Goal: Navigation & Orientation: Find specific page/section

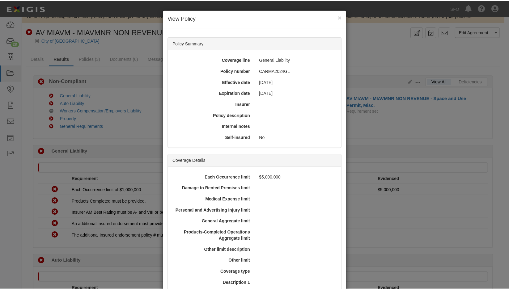
scroll to position [131, 0]
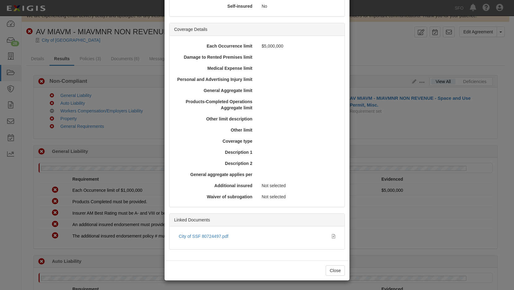
drag, startPoint x: 63, startPoint y: 118, endPoint x: 71, endPoint y: 107, distance: 13.5
click at [68, 115] on div "× View Policy Policy Summary Coverage line General Liability Policy number CARM…" at bounding box center [257, 145] width 514 height 290
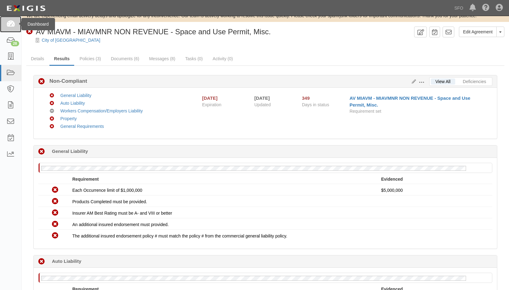
click at [8, 24] on icon at bounding box center [10, 24] width 9 height 7
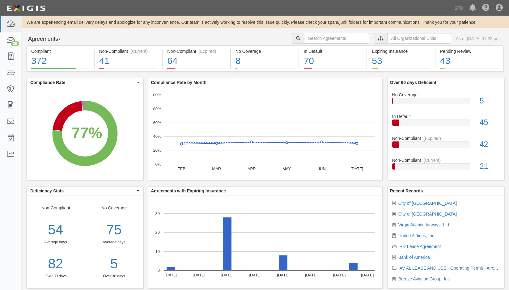
drag, startPoint x: 54, startPoint y: 42, endPoint x: 55, endPoint y: 46, distance: 4.5
click at [54, 42] on button "Agreements" at bounding box center [49, 39] width 46 height 12
click at [54, 48] on link "Parties" at bounding box center [51, 52] width 49 height 8
